Goal: Task Accomplishment & Management: Manage account settings

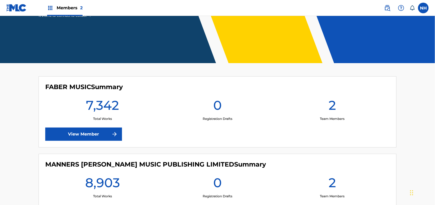
scroll to position [141, 0]
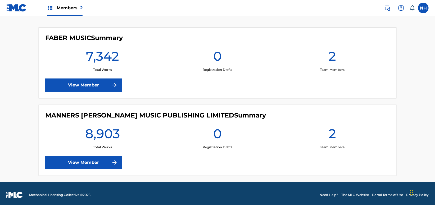
click at [121, 90] on link "View Member" at bounding box center [83, 84] width 77 height 13
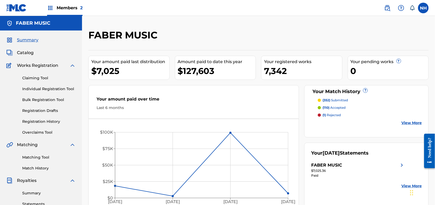
click at [42, 154] on link "Matching Tool" at bounding box center [48, 157] width 53 height 6
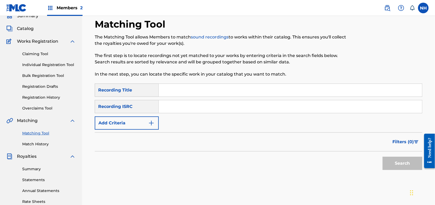
scroll to position [70, 0]
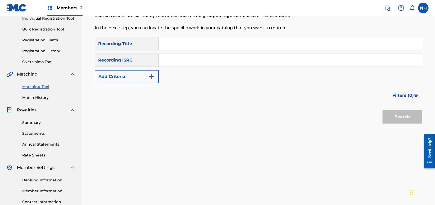
click at [29, 100] on link "Match History" at bounding box center [48, 98] width 53 height 6
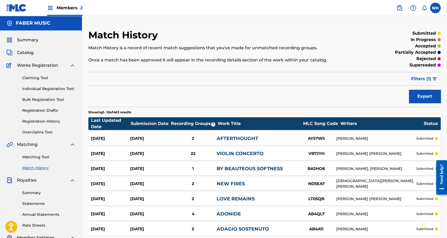
click at [424, 81] on span "Filters ( 1 )" at bounding box center [421, 79] width 20 height 6
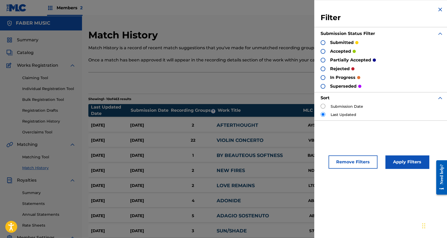
click at [352, 106] on label "Submission Date" at bounding box center [347, 107] width 33 height 6
click at [323, 105] on input "radio" at bounding box center [323, 106] width 5 height 5
radio input "true"
click at [421, 164] on button "Apply Filters" at bounding box center [408, 161] width 44 height 13
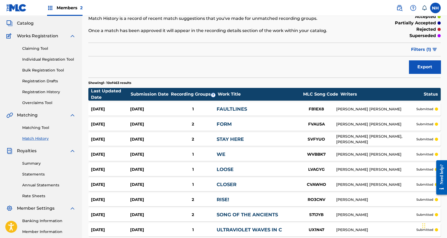
scroll to position [95, 0]
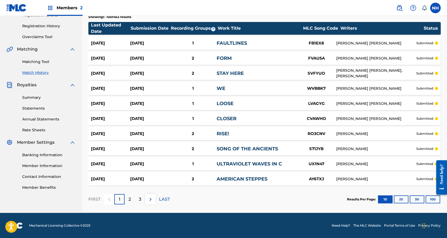
click at [395, 198] on button "25" at bounding box center [401, 199] width 15 height 8
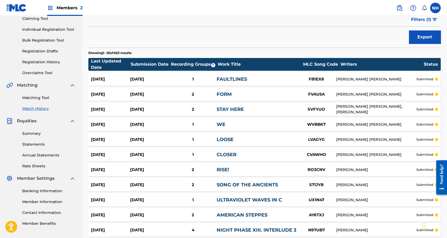
scroll to position [8, 0]
